Goal: Task Accomplishment & Management: Use online tool/utility

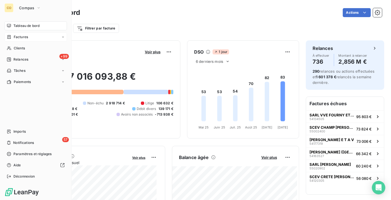
click at [25, 37] on span "Factures" at bounding box center [21, 36] width 14 height 5
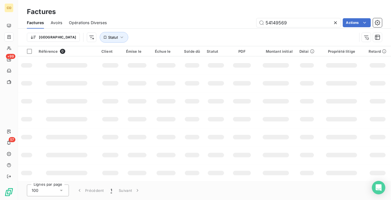
drag, startPoint x: 300, startPoint y: 19, endPoint x: 170, endPoint y: 36, distance: 131.6
click at [170, 36] on div "Factures Avoirs Opérations Diverses 54149569 Actions Trier Statut" at bounding box center [204, 31] width 373 height 29
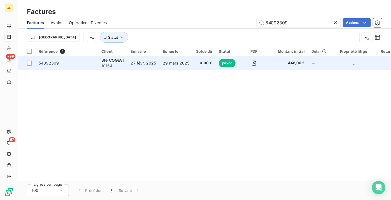
type input "54092309"
click at [168, 64] on td "29 mars 2025" at bounding box center [175, 62] width 33 height 13
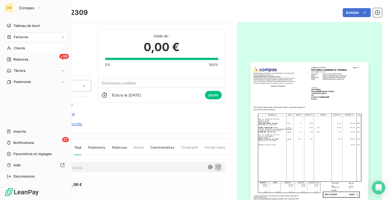
click at [20, 50] on span "Clients" at bounding box center [19, 48] width 11 height 5
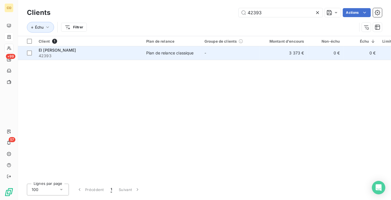
type input "42393"
click at [125, 53] on span "42393" at bounding box center [89, 56] width 101 height 6
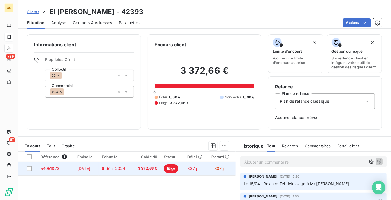
click at [135, 172] on td "3 372,66 €" at bounding box center [146, 167] width 29 height 13
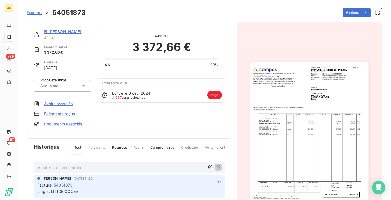
click at [312, 97] on img "button" at bounding box center [309, 145] width 118 height 167
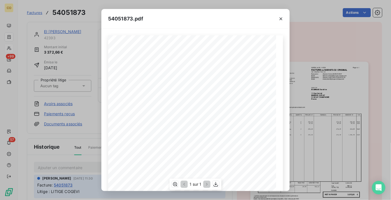
scroll to position [89, 0]
click at [215, 183] on icon "button" at bounding box center [215, 184] width 4 height 5
click at [333, 41] on div "54051873.pdf Adresse de livraison DESIGNATION UNITE QUANTITE PRIX NET HT MONTAN…" at bounding box center [195, 100] width 391 height 200
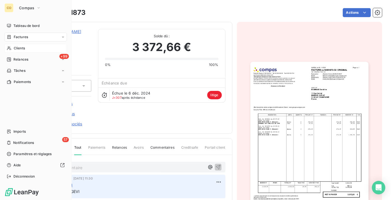
click at [23, 48] on span "Clients" at bounding box center [19, 48] width 11 height 5
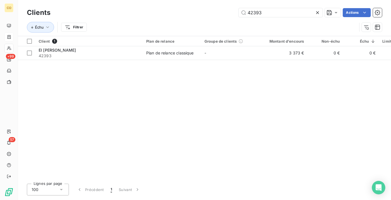
drag, startPoint x: 282, startPoint y: 11, endPoint x: 180, endPoint y: 10, distance: 102.4
click at [180, 10] on div "42393 Actions" at bounding box center [219, 12] width 325 height 9
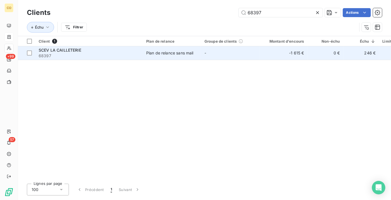
type input "68397"
click at [169, 55] on div "Plan de relance sans mail" at bounding box center [169, 53] width 47 height 6
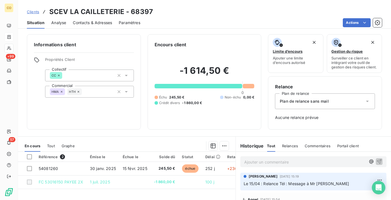
scroll to position [25, 0]
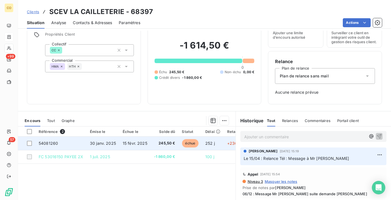
click at [136, 145] on span "15 févr. 2025" at bounding box center [135, 142] width 25 height 5
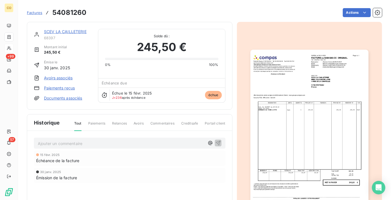
click at [304, 125] on img "button" at bounding box center [309, 133] width 118 height 167
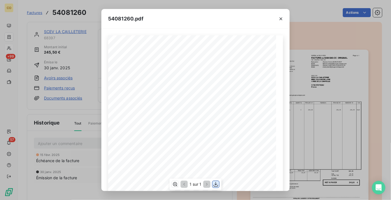
click at [215, 183] on icon "button" at bounding box center [216, 184] width 6 height 6
click at [342, 85] on div "54081260.pdf Adresse de livraison DESIGNATION UNITE QUANTITE PRIX NET HT MONTAN…" at bounding box center [195, 100] width 391 height 200
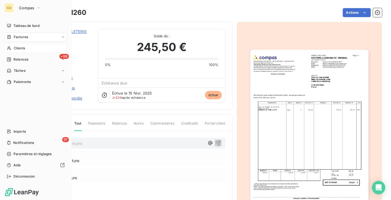
click at [22, 46] on span "Clients" at bounding box center [19, 48] width 11 height 5
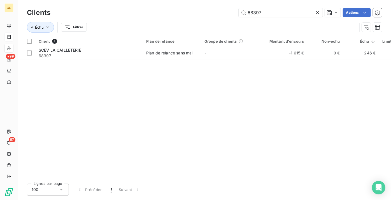
drag, startPoint x: 283, startPoint y: 8, endPoint x: 168, endPoint y: 11, distance: 114.2
click at [168, 11] on div "68397 Actions" at bounding box center [219, 12] width 325 height 9
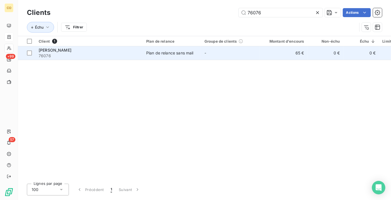
type input "76076"
click at [163, 54] on div "Plan de relance sans mail" at bounding box center [169, 53] width 47 height 6
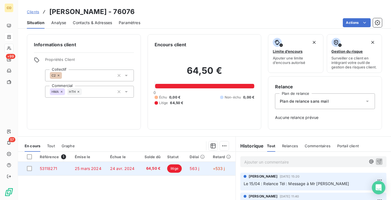
click at [110, 170] on span "24 avr. 2024" at bounding box center [122, 168] width 25 height 5
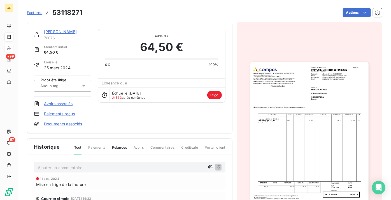
click at [299, 85] on img "button" at bounding box center [309, 145] width 118 height 167
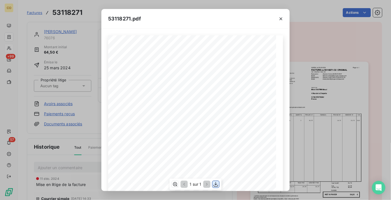
click at [215, 184] on icon "button" at bounding box center [216, 184] width 6 height 6
click at [279, 18] on icon "button" at bounding box center [281, 19] width 6 height 6
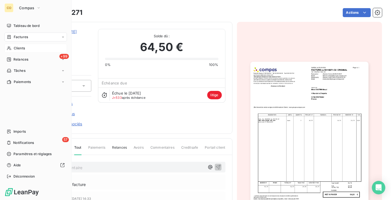
click at [17, 47] on span "Clients" at bounding box center [19, 48] width 11 height 5
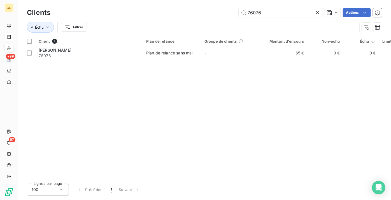
drag, startPoint x: 288, startPoint y: 13, endPoint x: 155, endPoint y: 6, distance: 133.9
click at [155, 6] on div "Clients 76076 Actions Échu Filtrer" at bounding box center [204, 18] width 373 height 36
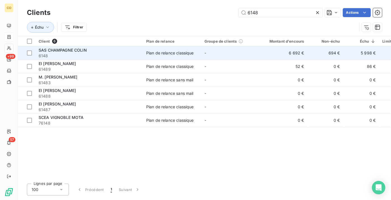
type input "6148"
click at [105, 51] on div "SAS CHAMPAGNE COLIN" at bounding box center [89, 50] width 101 height 6
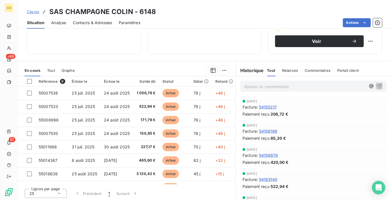
scroll to position [100, 0]
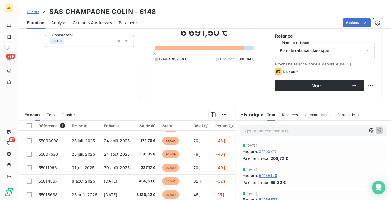
scroll to position [0, 0]
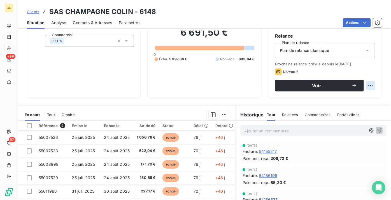
click at [366, 91] on html "CO +99 57 Clients SAS CHAMPAGNE COLIN - 6148 Situation Analyse Contacts & Adres…" at bounding box center [195, 100] width 391 height 200
click at [362, 99] on div "Replanifier cette action" at bounding box center [343, 101] width 50 height 9
select select "9"
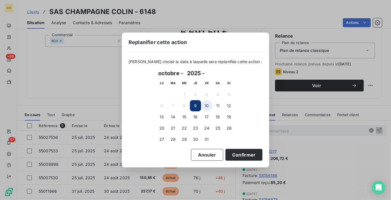
click at [208, 107] on button "10" at bounding box center [206, 105] width 11 height 11
click at [238, 154] on button "Confirmer" at bounding box center [243, 155] width 37 height 12
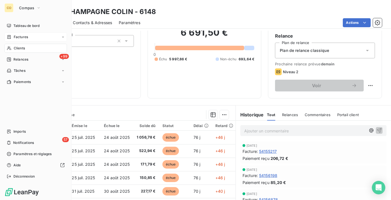
click at [21, 41] on div "Factures" at bounding box center [35, 36] width 62 height 9
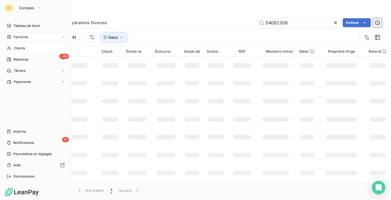
click at [23, 49] on span "Clients" at bounding box center [19, 48] width 11 height 5
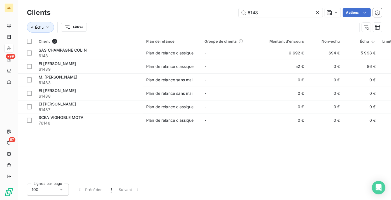
drag, startPoint x: 274, startPoint y: 14, endPoint x: 200, endPoint y: 21, distance: 74.2
click at [200, 21] on div "Clients 6148 Actions Échu Filtrer" at bounding box center [204, 21] width 355 height 29
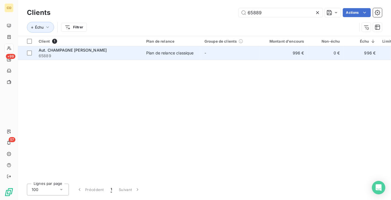
type input "65889"
click at [96, 56] on span "65889" at bounding box center [89, 56] width 101 height 6
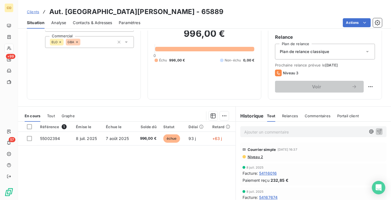
scroll to position [51, 0]
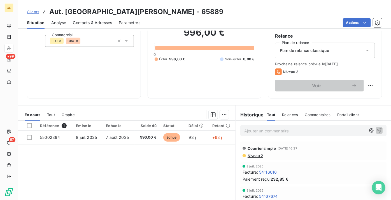
click at [253, 158] on span "Niveau 2" at bounding box center [255, 155] width 16 height 4
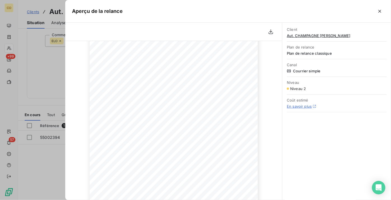
scroll to position [0, 0]
click at [382, 12] on icon "button" at bounding box center [380, 11] width 6 height 6
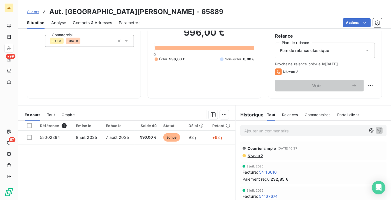
click at [35, 13] on span "Clients" at bounding box center [33, 12] width 12 height 4
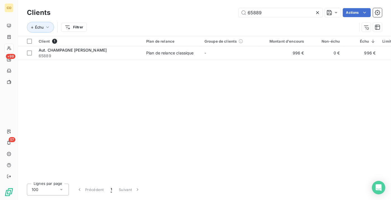
drag, startPoint x: 278, startPoint y: 14, endPoint x: 150, endPoint y: -8, distance: 130.0
click at [150, 0] on html "CO +99 57 Clients 65889 Actions Échu Filtrer Client 1 Plan de relance Groupe de…" at bounding box center [195, 100] width 391 height 200
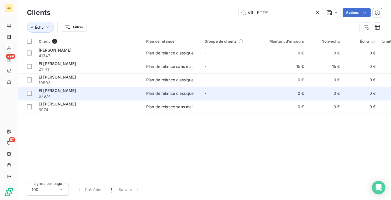
type input "VILLETTE"
click at [72, 90] on span "EI [PERSON_NAME]" at bounding box center [57, 90] width 37 height 5
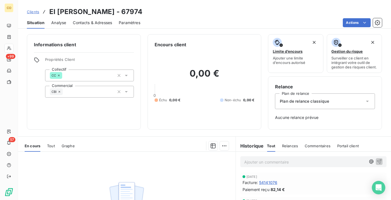
click at [49, 151] on div "Tout" at bounding box center [51, 146] width 8 height 12
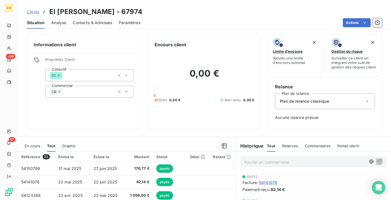
click at [35, 13] on span "Clients" at bounding box center [33, 12] width 12 height 4
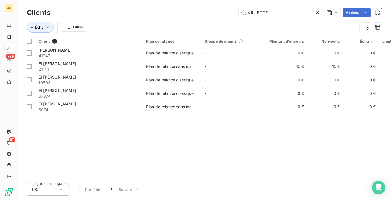
drag, startPoint x: 272, startPoint y: 14, endPoint x: 191, endPoint y: -1, distance: 82.5
click at [191, 0] on html "CO +99 57 Clients VILLETTE Actions Échu Filtrer Client 5 Plan de relance Groupe…" at bounding box center [195, 100] width 391 height 200
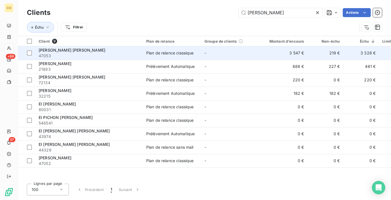
type input "[PERSON_NAME]"
click at [125, 53] on span "47053" at bounding box center [89, 56] width 101 height 6
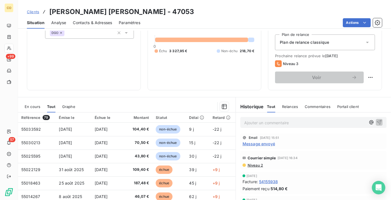
scroll to position [76, 0]
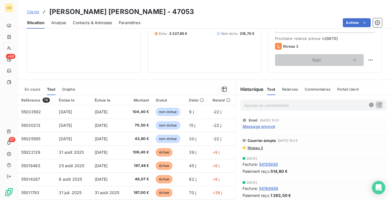
click at [32, 91] on span "En cours" at bounding box center [33, 89] width 16 height 4
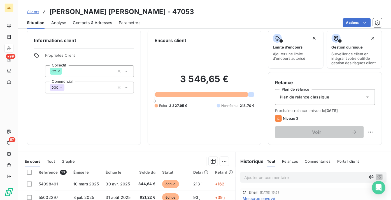
scroll to position [0, 0]
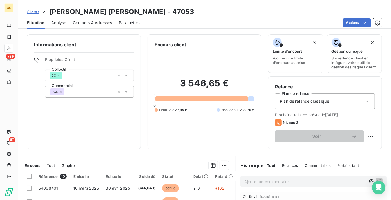
click at [34, 11] on span "Clients" at bounding box center [33, 12] width 12 height 4
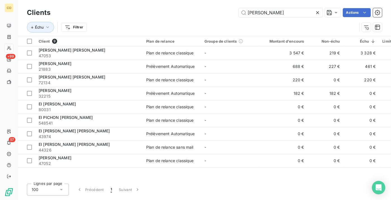
drag, startPoint x: 288, startPoint y: 15, endPoint x: 186, endPoint y: 11, distance: 101.7
click at [187, 10] on div "JACOB Actions" at bounding box center [219, 12] width 325 height 9
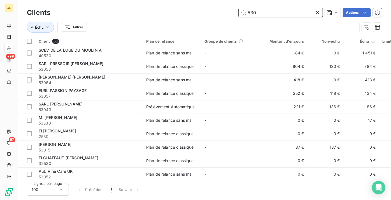
click at [303, 12] on input "530" at bounding box center [280, 12] width 84 height 9
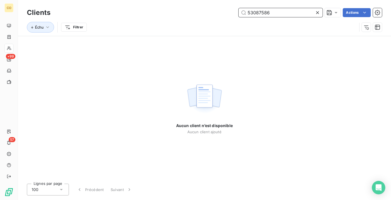
drag, startPoint x: 279, startPoint y: 11, endPoint x: 176, endPoint y: 17, distance: 103.2
click at [176, 17] on div "53087586 Actions" at bounding box center [219, 12] width 325 height 9
click at [327, 107] on div "Aucun client n’est disponible Aucun client ajouté" at bounding box center [204, 107] width 373 height 143
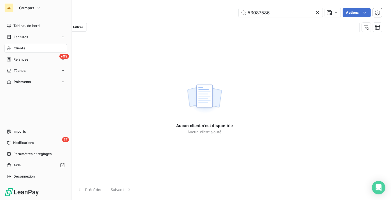
click at [25, 48] on div "Clients" at bounding box center [35, 48] width 62 height 9
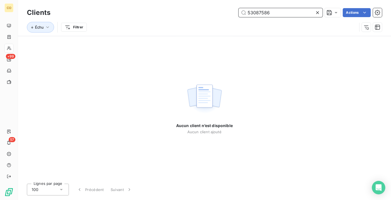
drag, startPoint x: 278, startPoint y: 12, endPoint x: 185, endPoint y: 20, distance: 93.0
click at [185, 20] on div "Clients 53087586 Actions Échu Filtrer" at bounding box center [204, 21] width 355 height 29
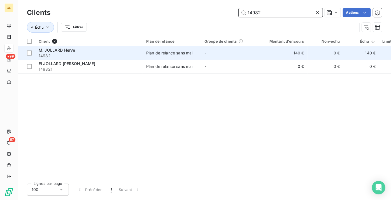
type input "14982"
click at [81, 54] on span "14982" at bounding box center [89, 56] width 101 height 6
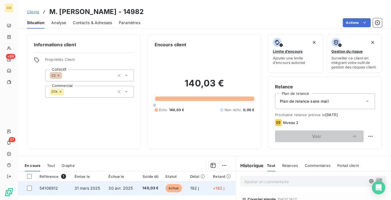
click at [173, 189] on span "échue" at bounding box center [173, 188] width 17 height 8
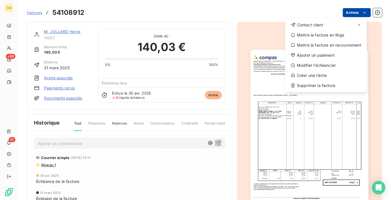
click at [347, 10] on html "CO +99 57 Factures 54108912 Actions Contact client Mettre la facture en litige …" at bounding box center [195, 100] width 391 height 200
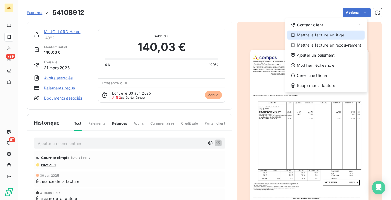
click at [318, 36] on div "Mettre la facture en litige" at bounding box center [325, 34] width 77 height 9
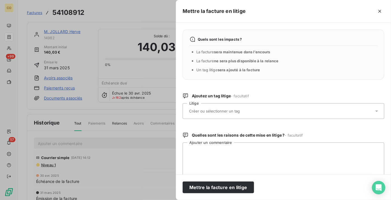
click at [224, 112] on input "text" at bounding box center [228, 110] width 81 height 5
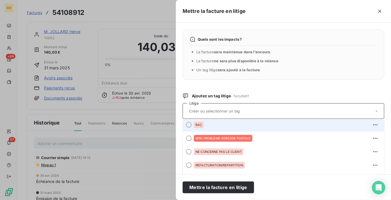
scroll to position [25, 0]
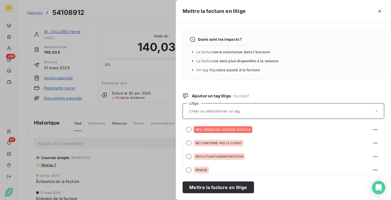
click at [310, 65] on ul "La facture sera maintenue dans l’encours La facture ne sera plus disponible à l…" at bounding box center [286, 61] width 181 height 24
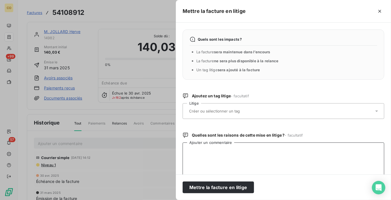
click at [255, 158] on textarea "Ajouter un commentaire" at bounding box center [282, 171] width 201 height 58
paste textarea "Le 09/10 Appel de la cliente point à refaire car ac RBT en chq en maga ? imposs…"
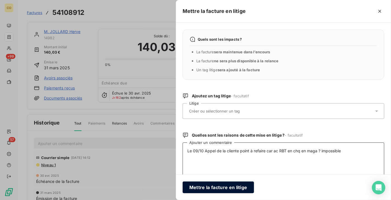
type textarea "Le 09/10 Appel de la cliente point à refaire car ac RBT en chq en maga ? imposs…"
click at [197, 182] on button "Mettre la facture en litige" at bounding box center [217, 187] width 71 height 12
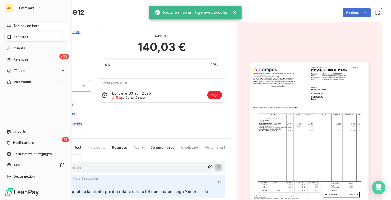
click at [29, 26] on span "Tableau de bord" at bounding box center [26, 25] width 26 height 5
